Goal: Information Seeking & Learning: Learn about a topic

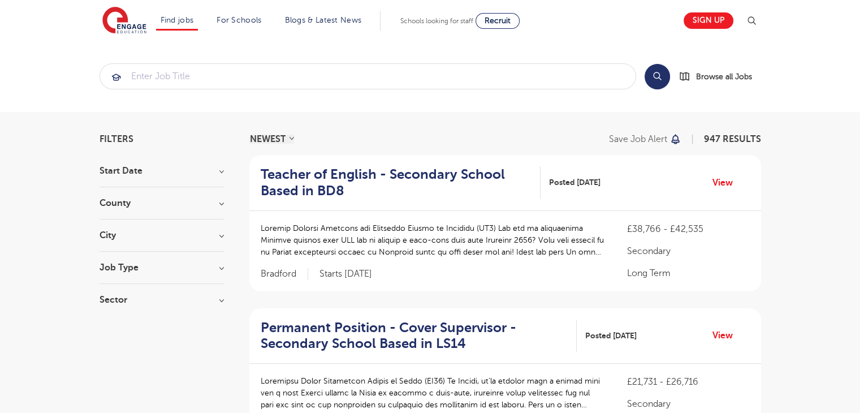
click at [154, 243] on div "City Hounslow 70 Leeds 47 Wandsworth 35 Ealing 34 Broxbourne 33 Show more" at bounding box center [162, 241] width 124 height 21
click at [211, 236] on h3 "City" at bounding box center [162, 235] width 124 height 9
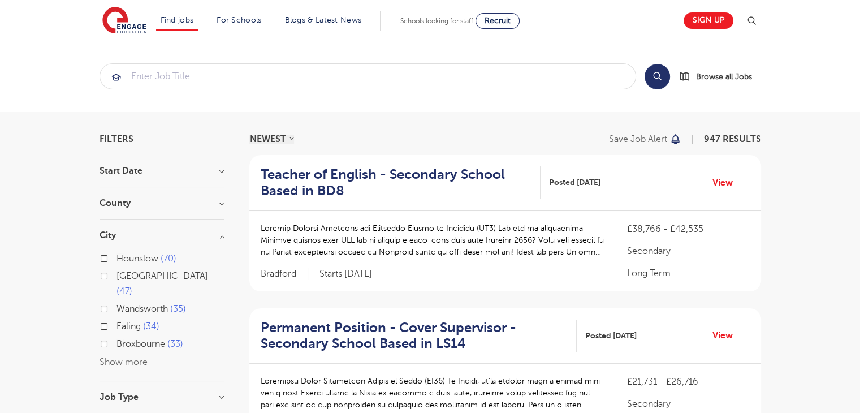
click at [133, 357] on button "Show more" at bounding box center [124, 362] width 48 height 10
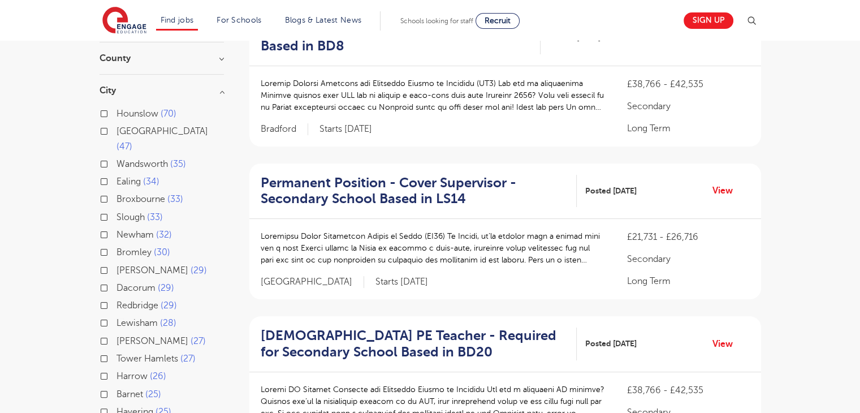
scroll to position [272, 0]
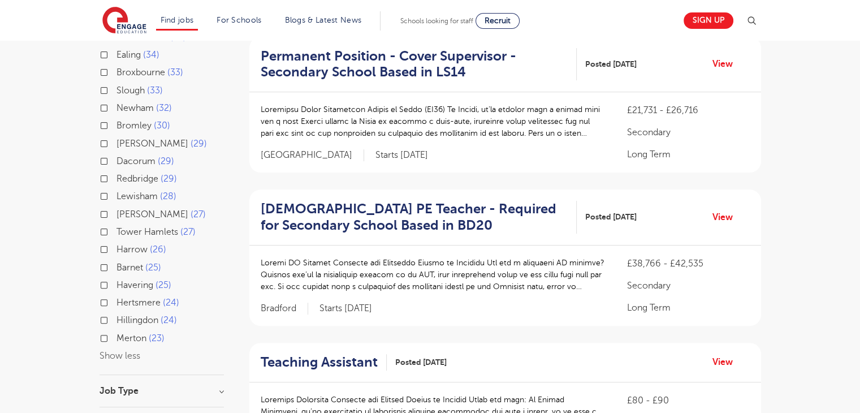
click at [120, 262] on input "Barnet 25" at bounding box center [120, 265] width 7 height 7
checkbox input "true"
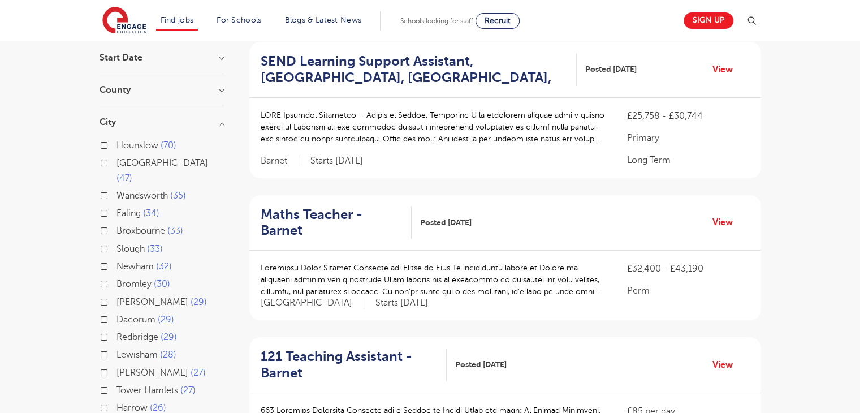
scroll to position [91, 0]
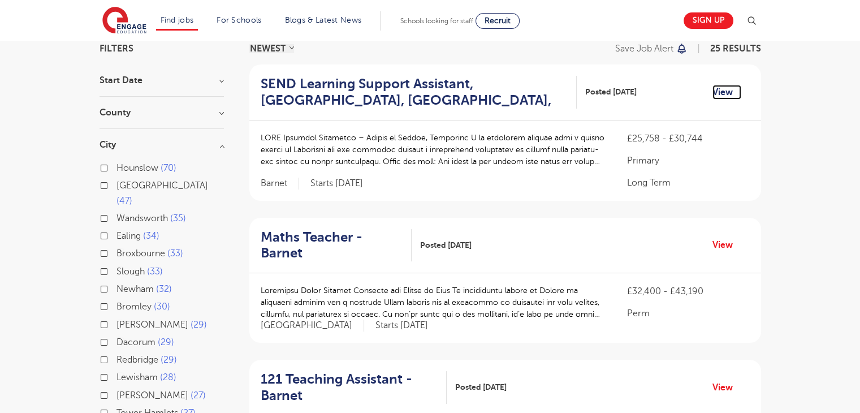
click at [726, 93] on link "View" at bounding box center [727, 92] width 29 height 15
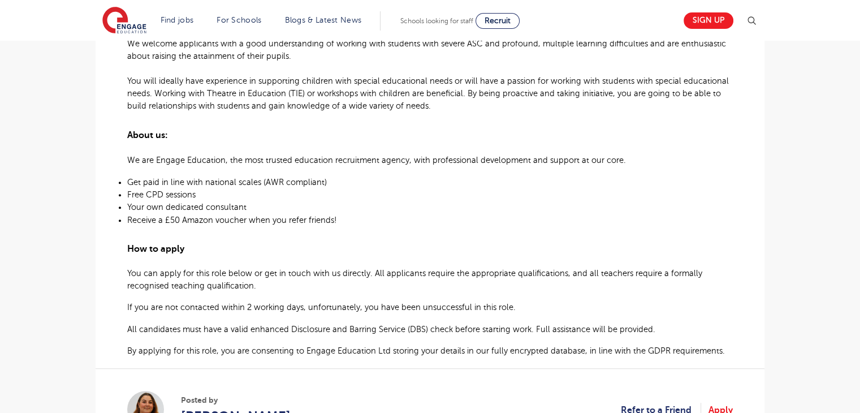
scroll to position [515, 0]
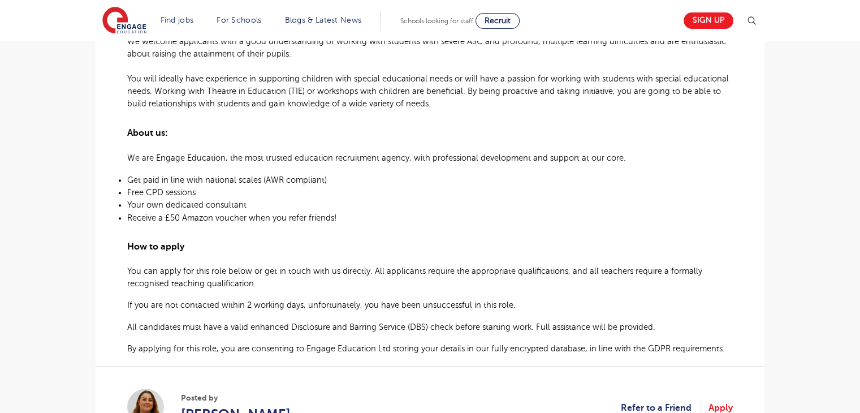
drag, startPoint x: 0, startPoint y: 0, endPoint x: 843, endPoint y: 196, distance: 865.8
click at [843, 196] on html "Find jobs All vacancies We have one of the UK's largest database. and with hund…" at bounding box center [430, 231] width 860 height 1495
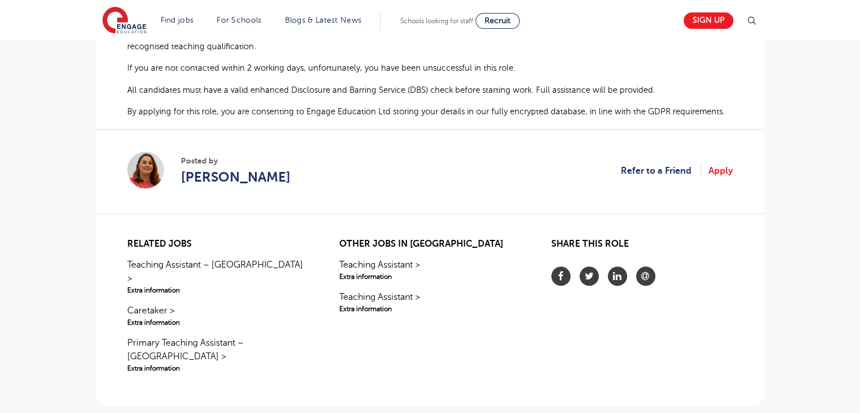
scroll to position [781, 0]
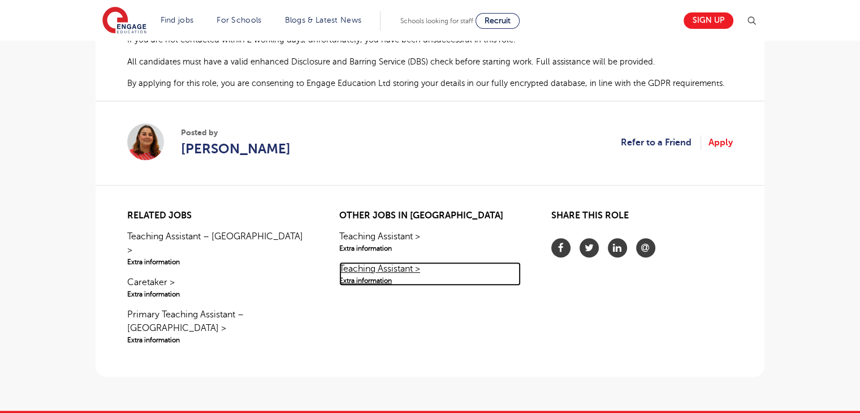
click at [400, 275] on link "Teaching Assistant > Extra information" at bounding box center [430, 274] width 182 height 24
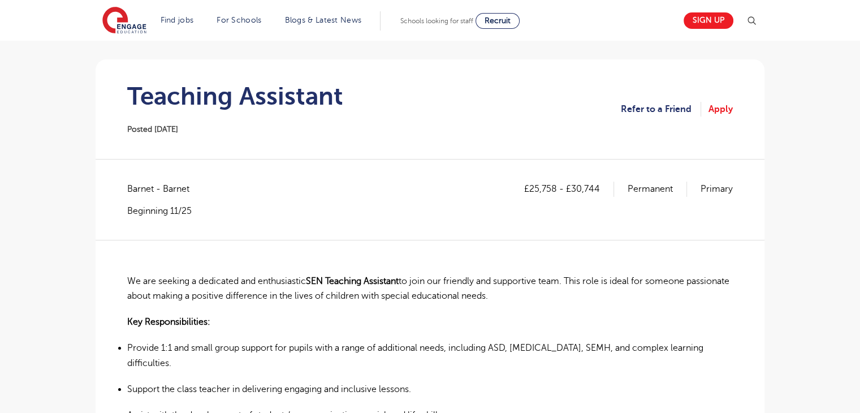
scroll to position [80, 0]
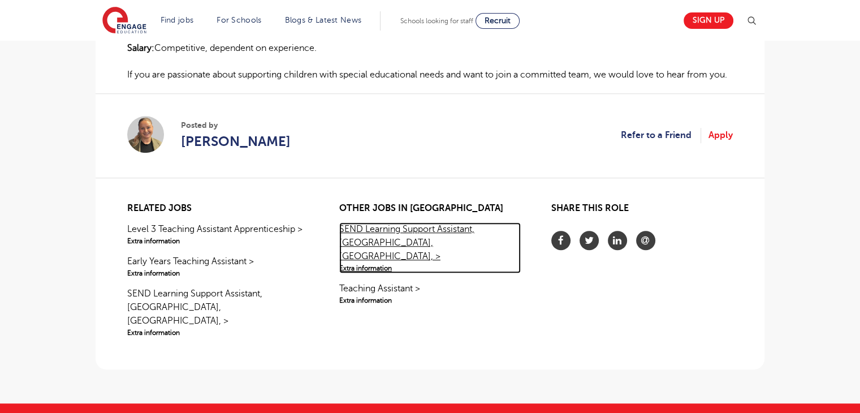
click at [413, 236] on link "SEND Learning Support Assistant, Barnet, Colindale, > Extra information" at bounding box center [430, 247] width 182 height 51
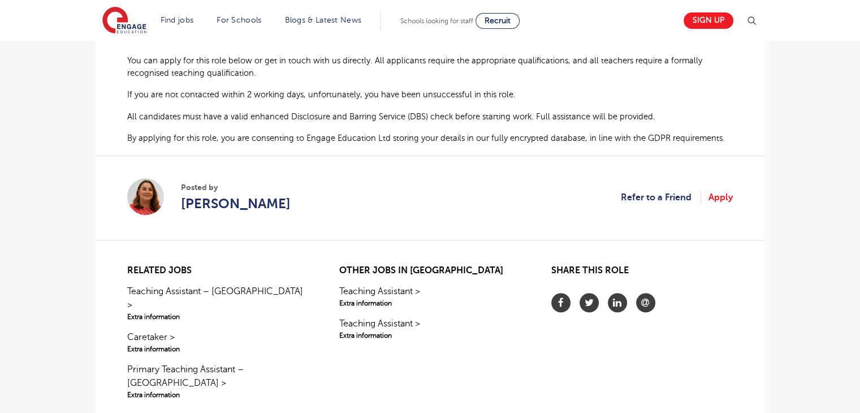
scroll to position [725, 0]
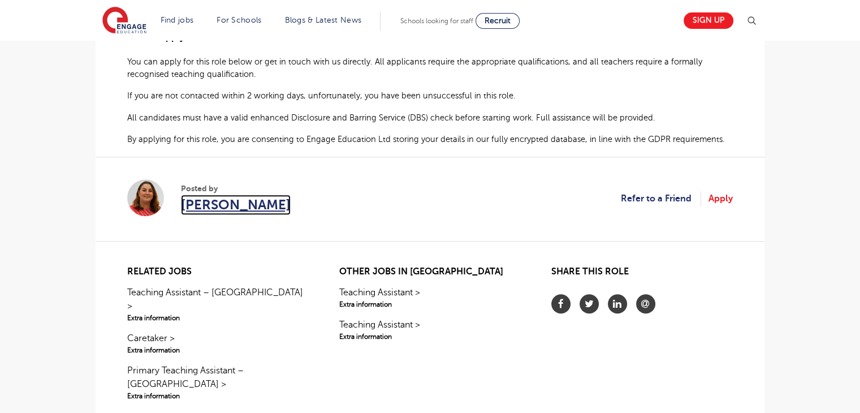
click at [236, 204] on span "[PERSON_NAME]" at bounding box center [236, 205] width 110 height 20
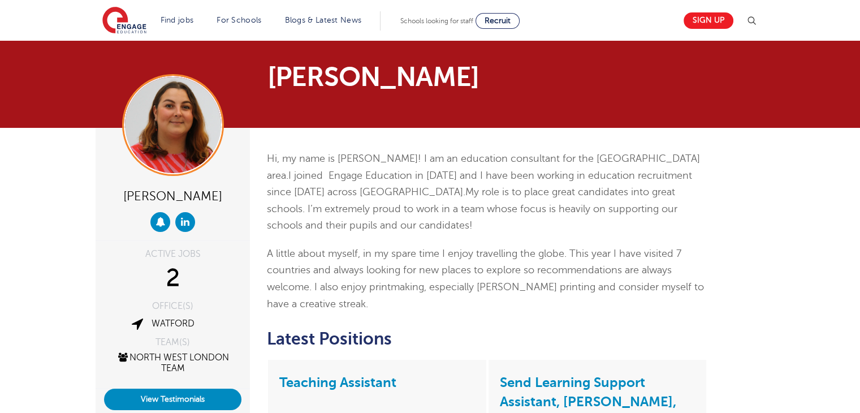
scroll to position [226, 0]
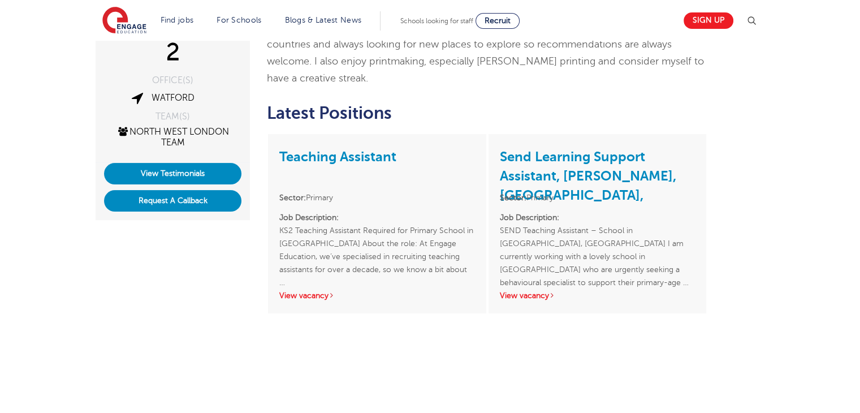
click at [860, 173] on html "Find jobs All vacancies We have one of the UK's largest database. and with hund…" at bounding box center [430, 247] width 860 height 947
click at [541, 298] on link "View vacancy" at bounding box center [527, 295] width 55 height 8
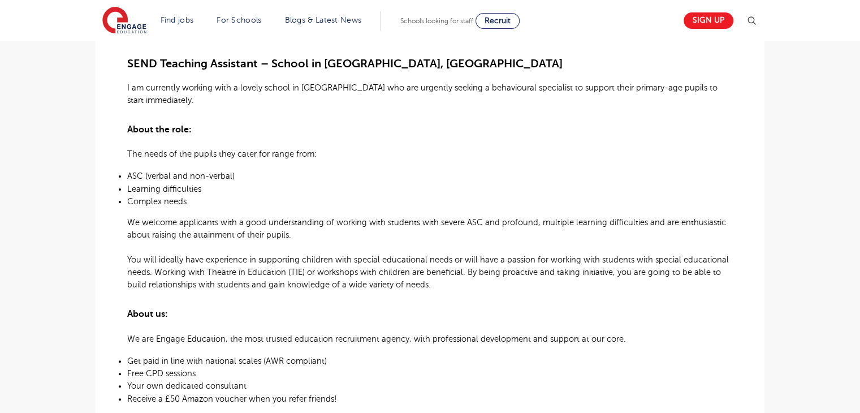
scroll to position [344, 0]
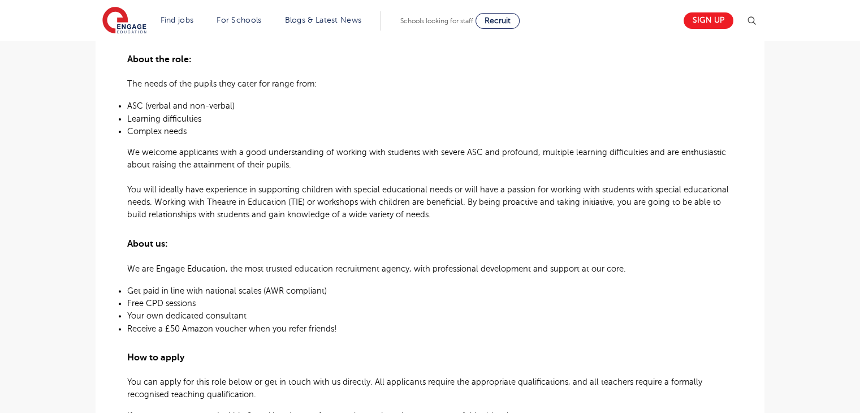
click at [860, 196] on html "Find jobs All vacancies We have one of the UK's largest database. and with hund…" at bounding box center [430, 342] width 860 height 1495
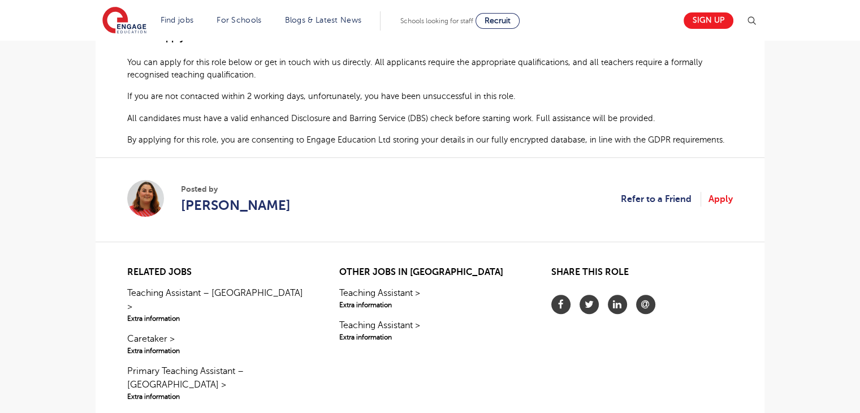
scroll to position [755, 0]
